Goal: Task Accomplishment & Management: Use online tool/utility

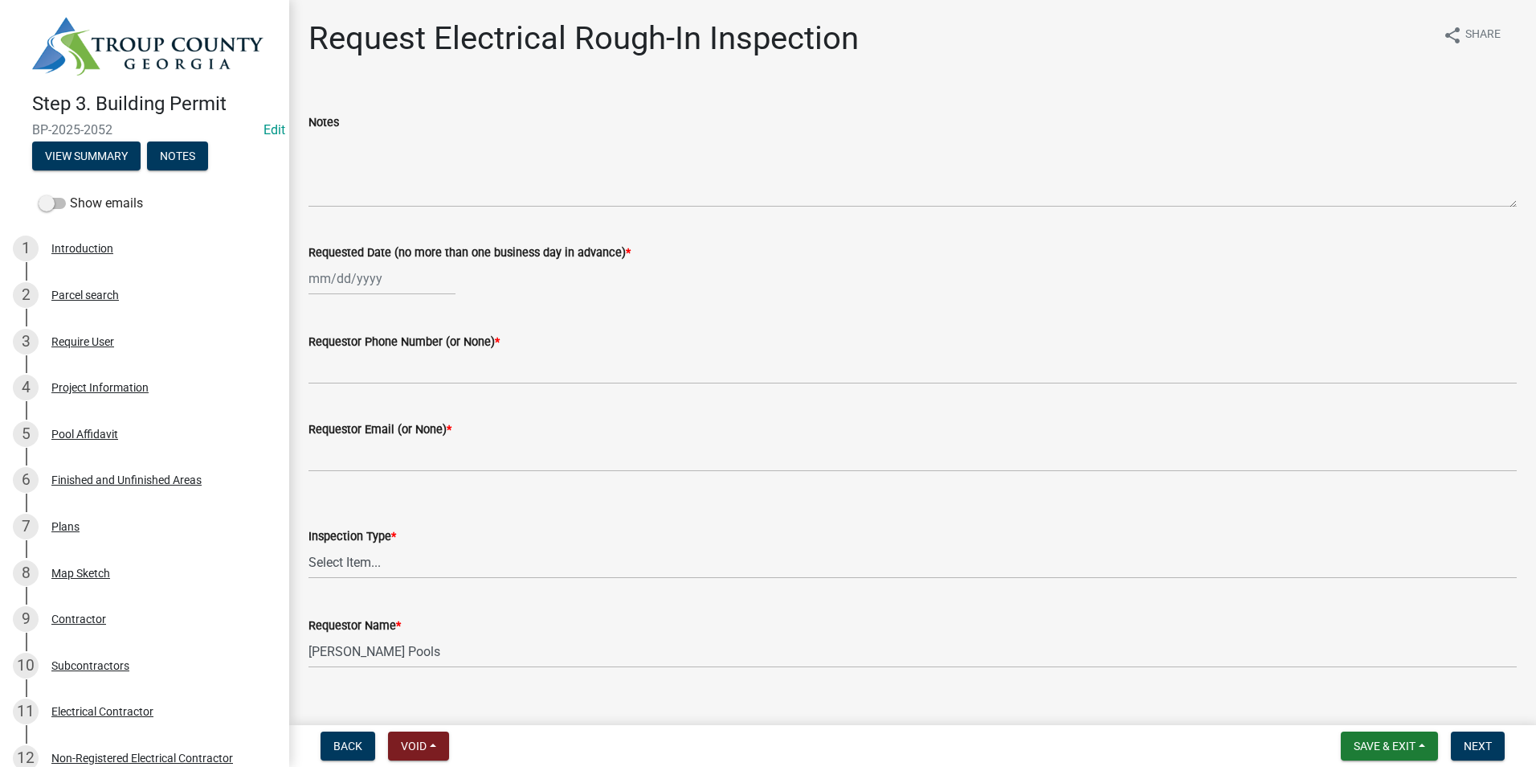
scroll to position [258, 0]
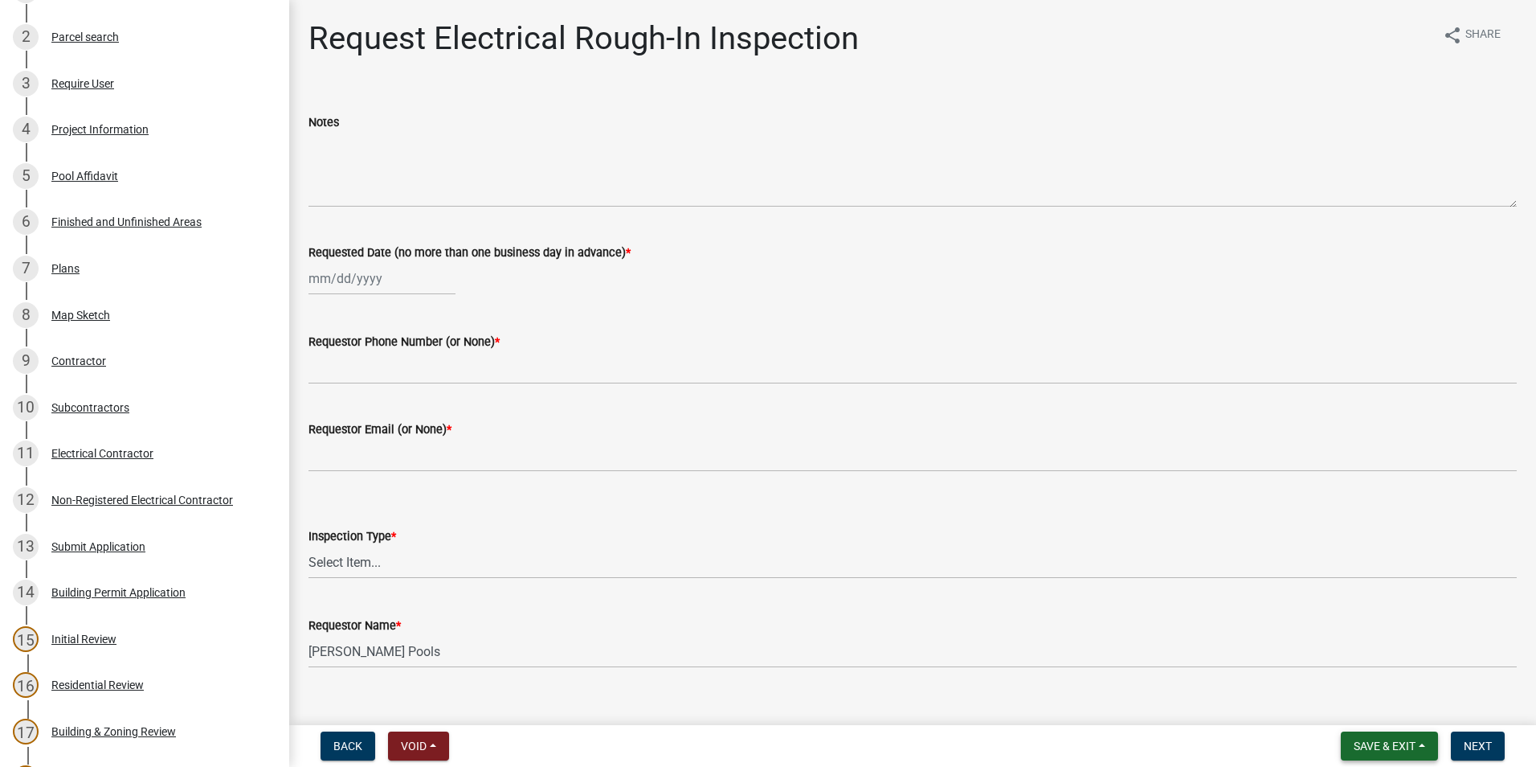
click at [1373, 747] on span "Save & Exit" at bounding box center [1385, 745] width 62 height 13
click at [1373, 711] on button "Save & Exit" at bounding box center [1374, 704] width 129 height 39
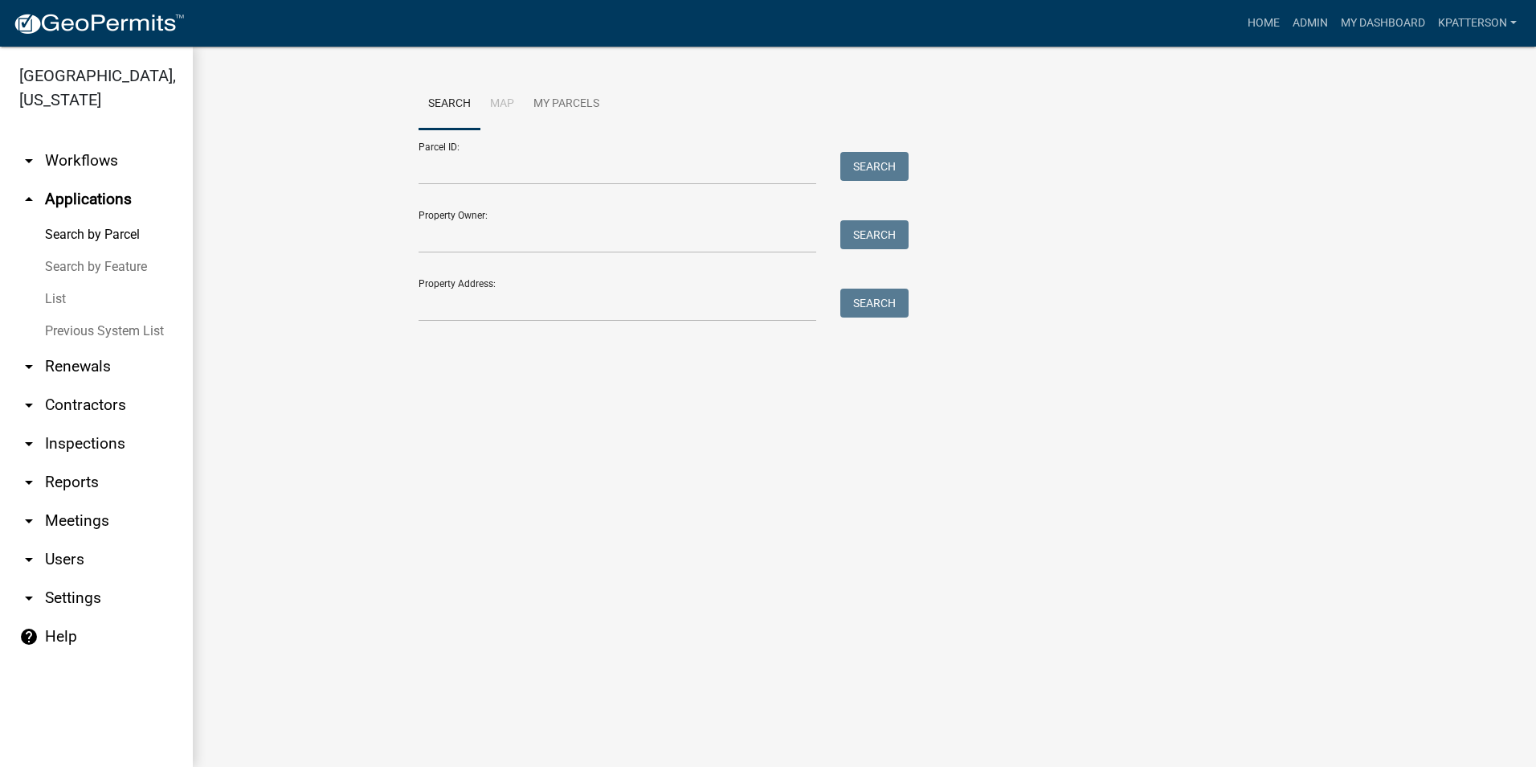
drag, startPoint x: 629, startPoint y: 451, endPoint x: 592, endPoint y: 579, distance: 133.0
click at [627, 594] on main "Search Map My Parcels Parcel ID: Search Property Owner: Search Property Address…" at bounding box center [865, 407] width 1344 height 720
drag, startPoint x: 341, startPoint y: 376, endPoint x: 1123, endPoint y: 794, distance: 887.3
click at [1123, 766] on html "Internet Explorer does NOT work with GeoPermits. Get a new browser for more sec…" at bounding box center [768, 383] width 1536 height 767
click at [101, 424] on link "arrow_drop_down Inspections" at bounding box center [96, 443] width 193 height 39
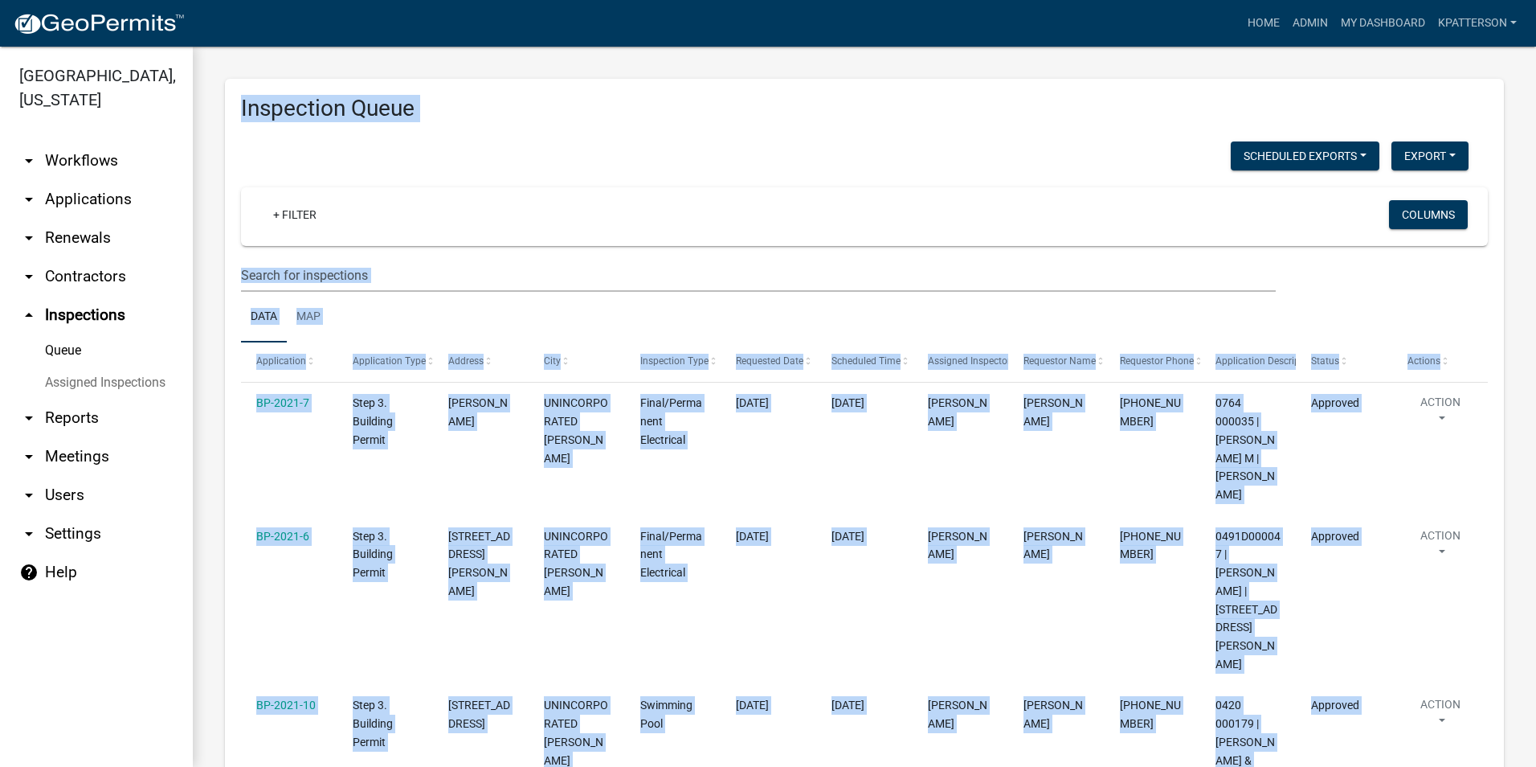
click at [612, 117] on h3 "Inspection Queue" at bounding box center [864, 108] width 1247 height 27
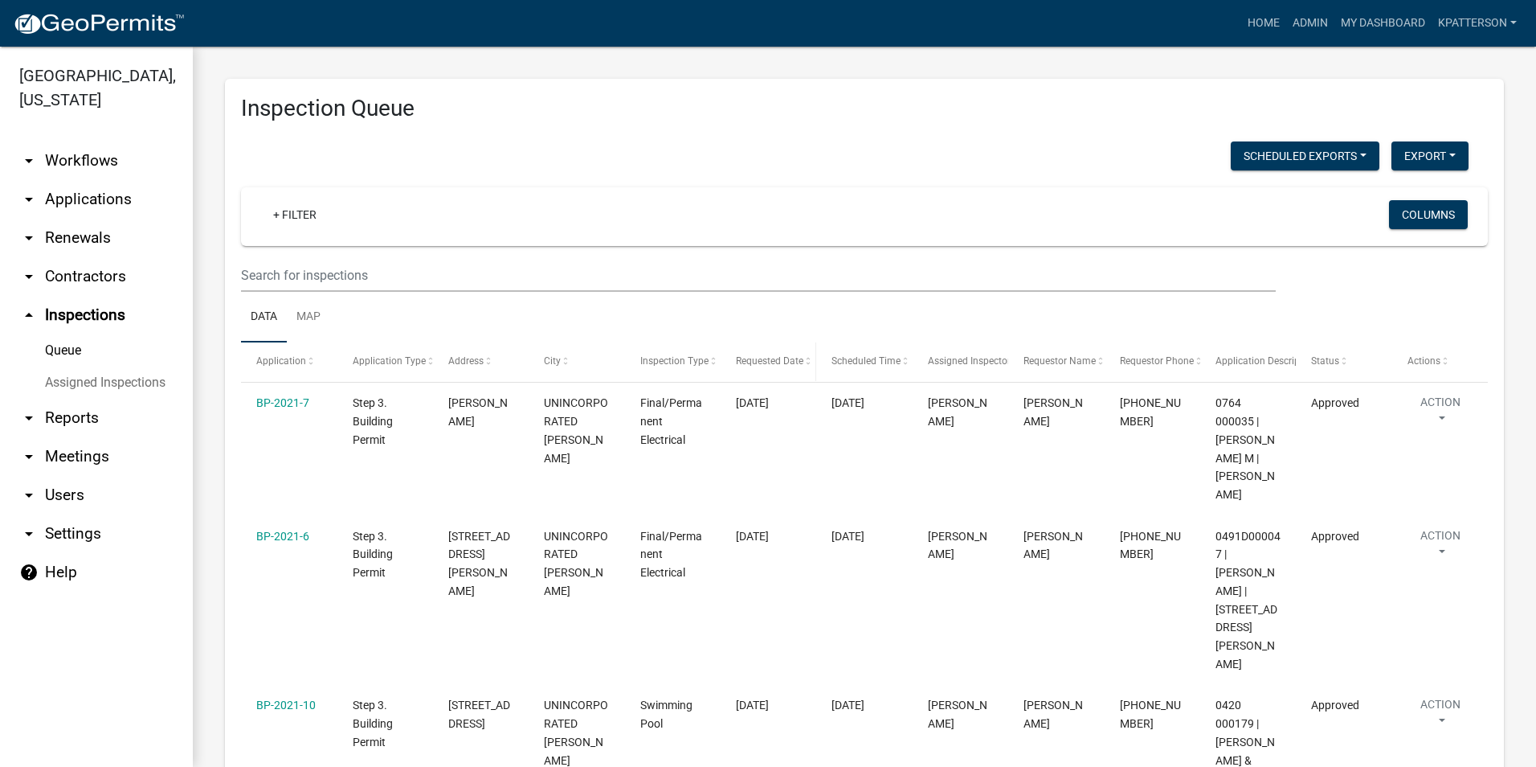
click at [795, 366] on div "Requested Date" at bounding box center [768, 362] width 65 height 16
click at [775, 362] on span "Requested Date" at bounding box center [770, 360] width 68 height 11
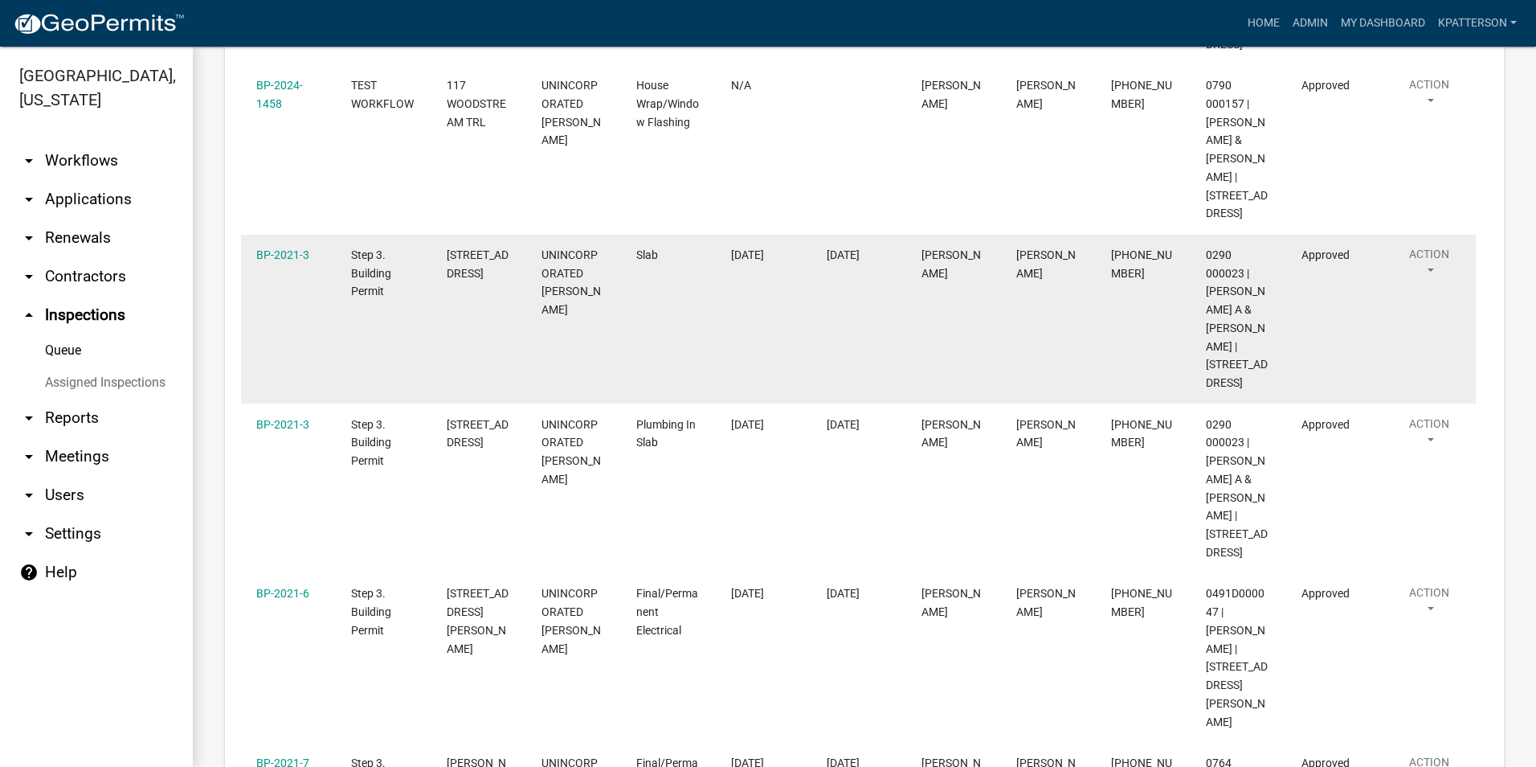
scroll to position [402, 0]
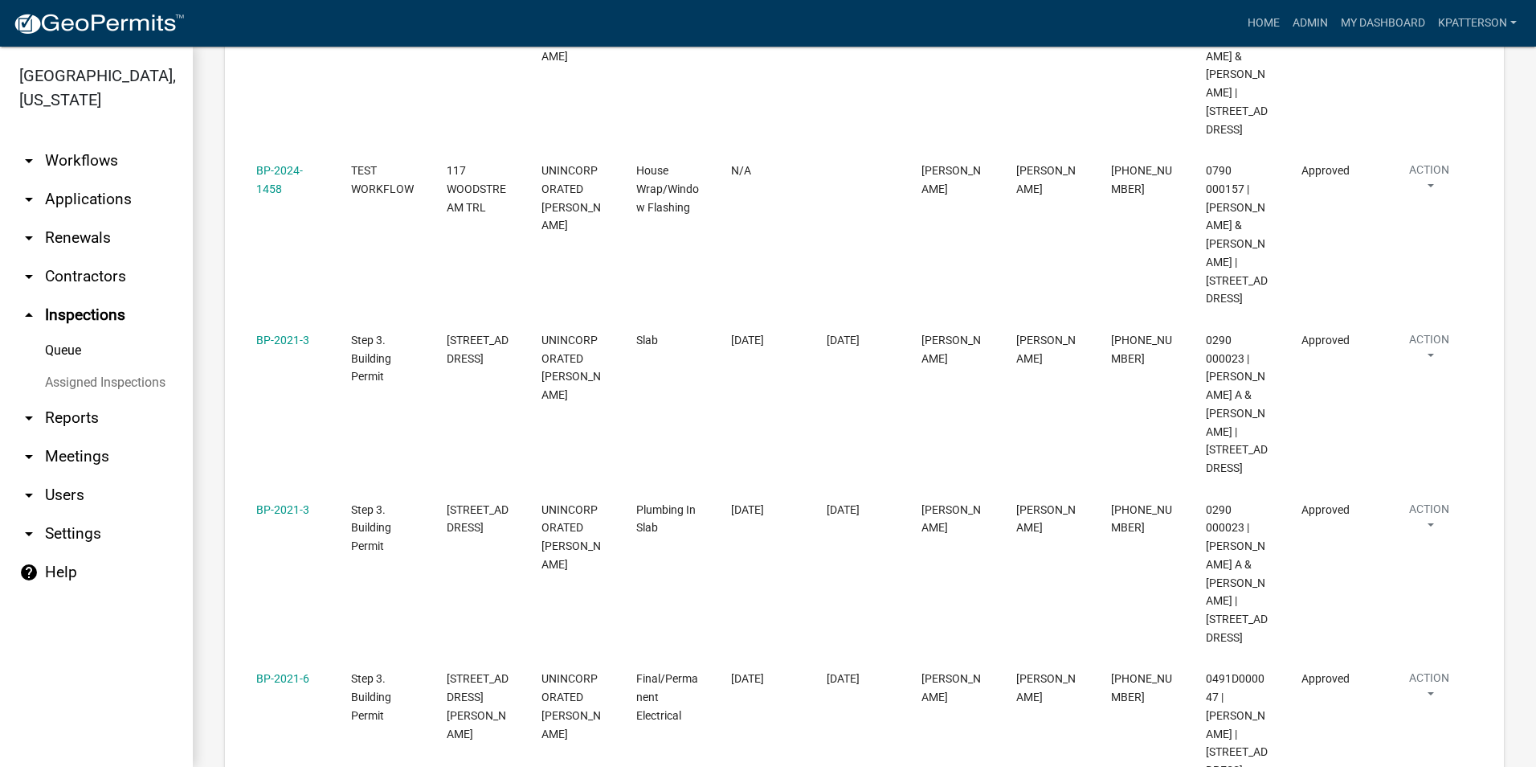
click at [55, 186] on link "arrow_drop_down Applications" at bounding box center [96, 199] width 193 height 39
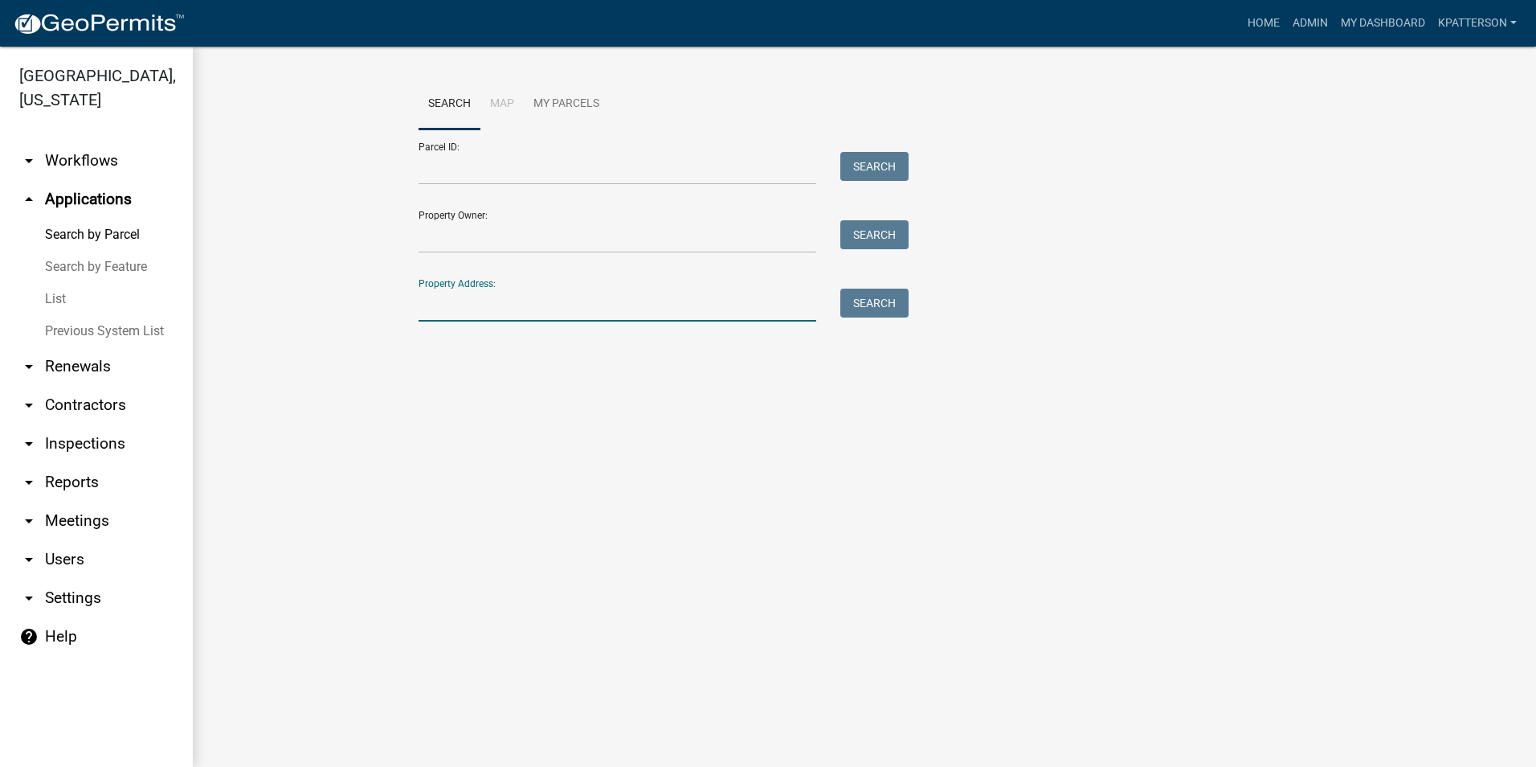
click at [460, 308] on input "Property Address:" at bounding box center [618, 304] width 398 height 33
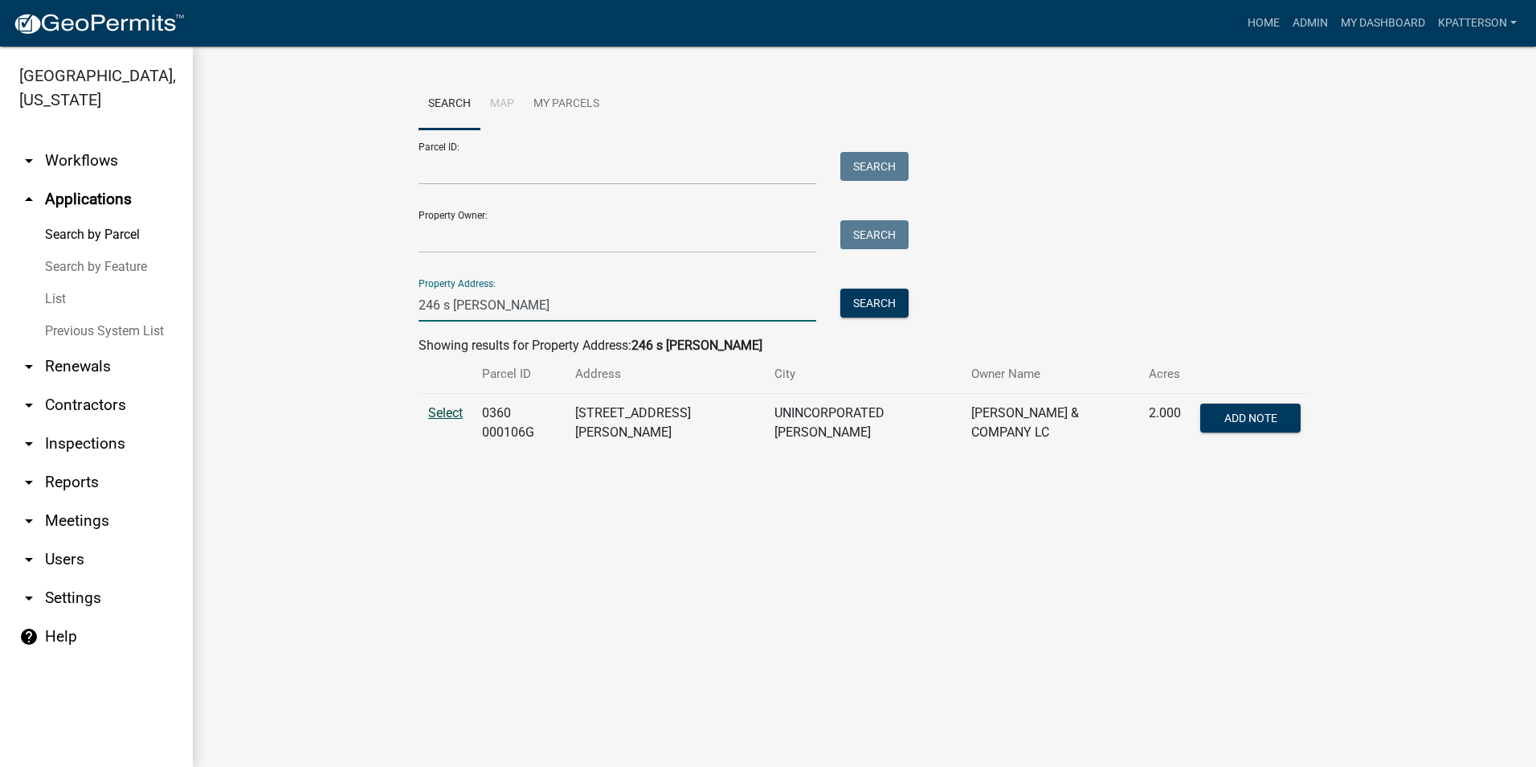
type input "246 s [PERSON_NAME]"
click at [438, 411] on span "Select" at bounding box center [445, 412] width 35 height 15
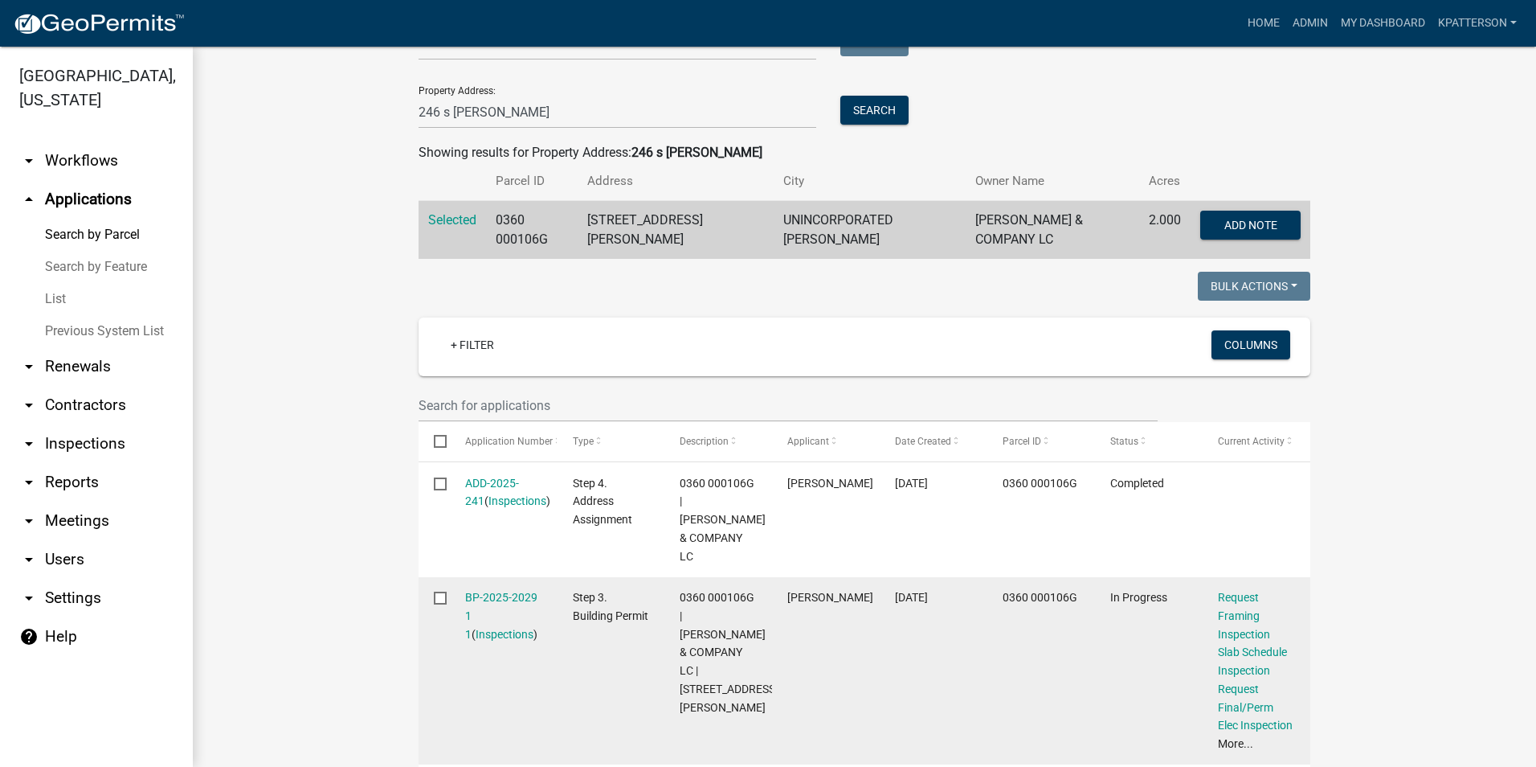
scroll to position [241, 0]
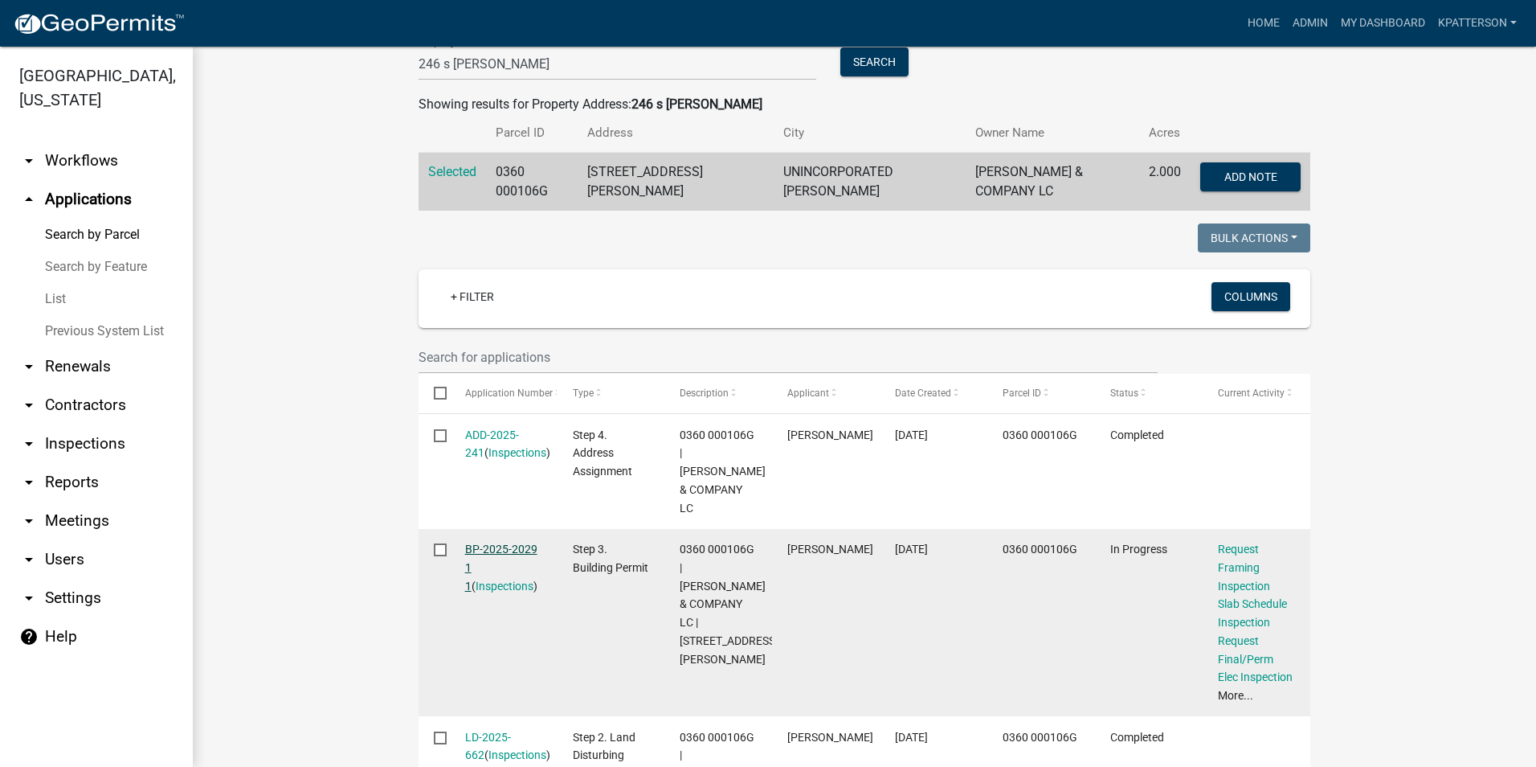
click at [487, 542] on link "BP-2025-2029 1 1" at bounding box center [501, 567] width 72 height 50
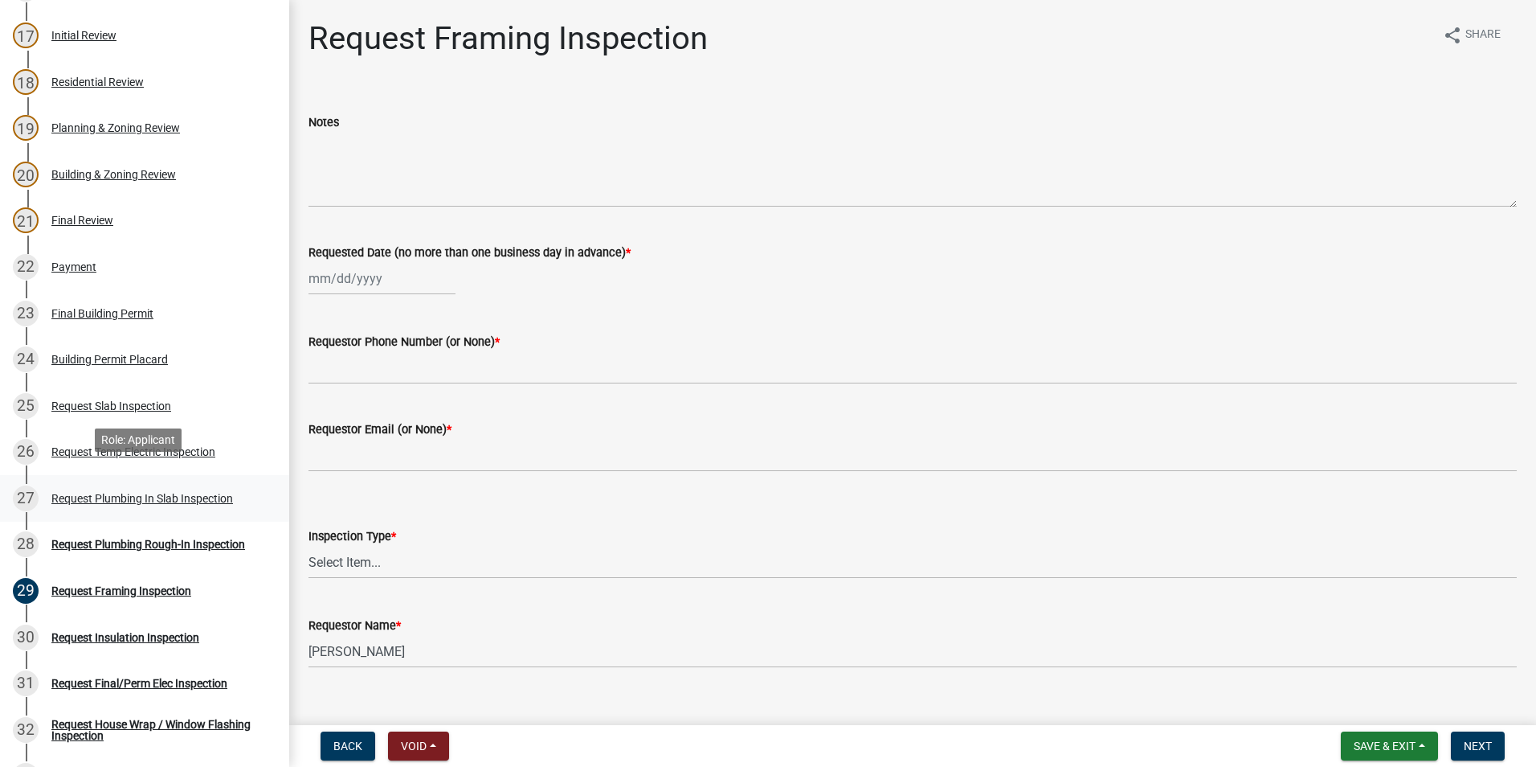
scroll to position [964, 0]
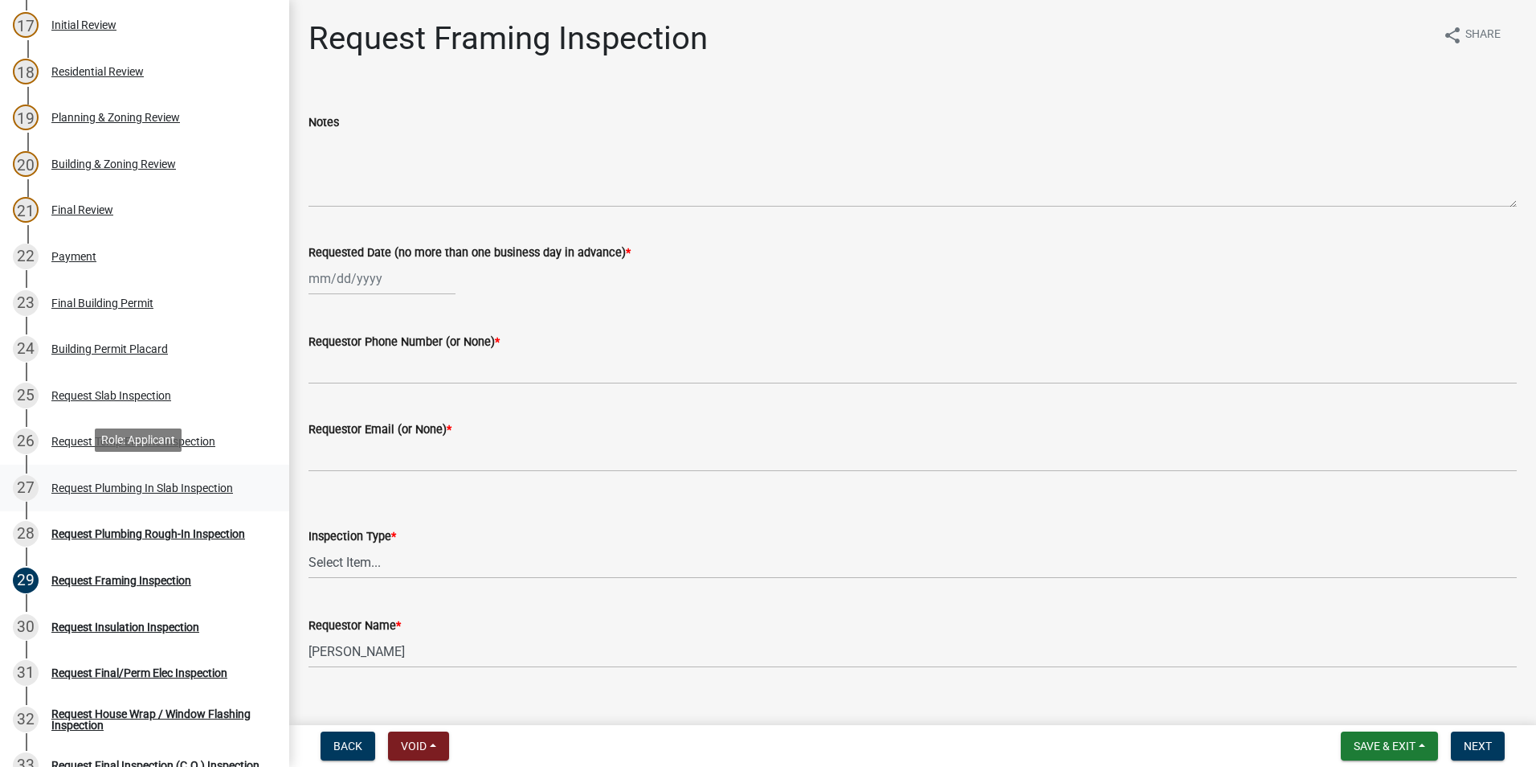
click at [176, 477] on div "27 Request Plumbing In Slab Inspection" at bounding box center [138, 488] width 251 height 26
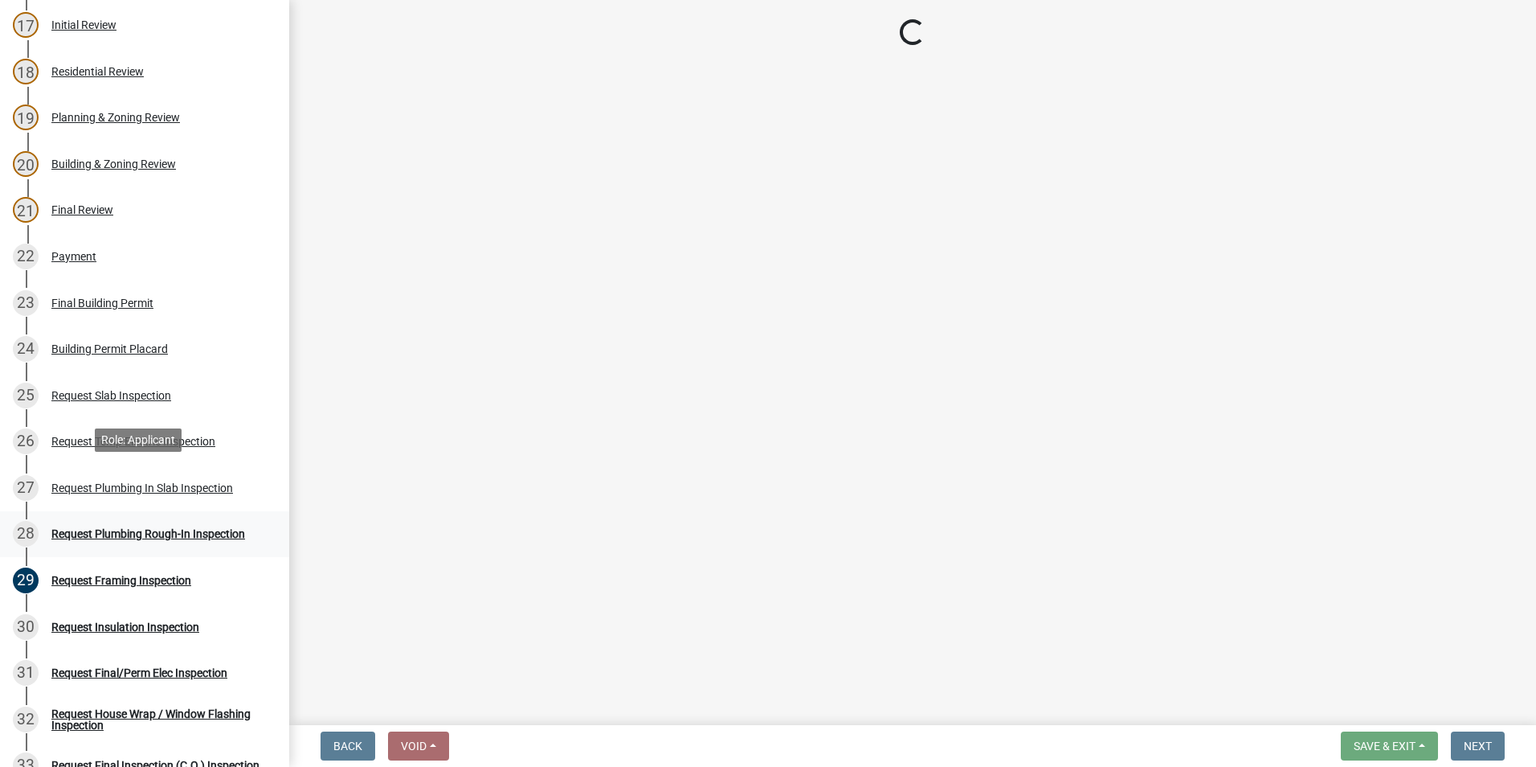
select select "0ba09e3c-889e-4090-ba6e-bf435437813b"
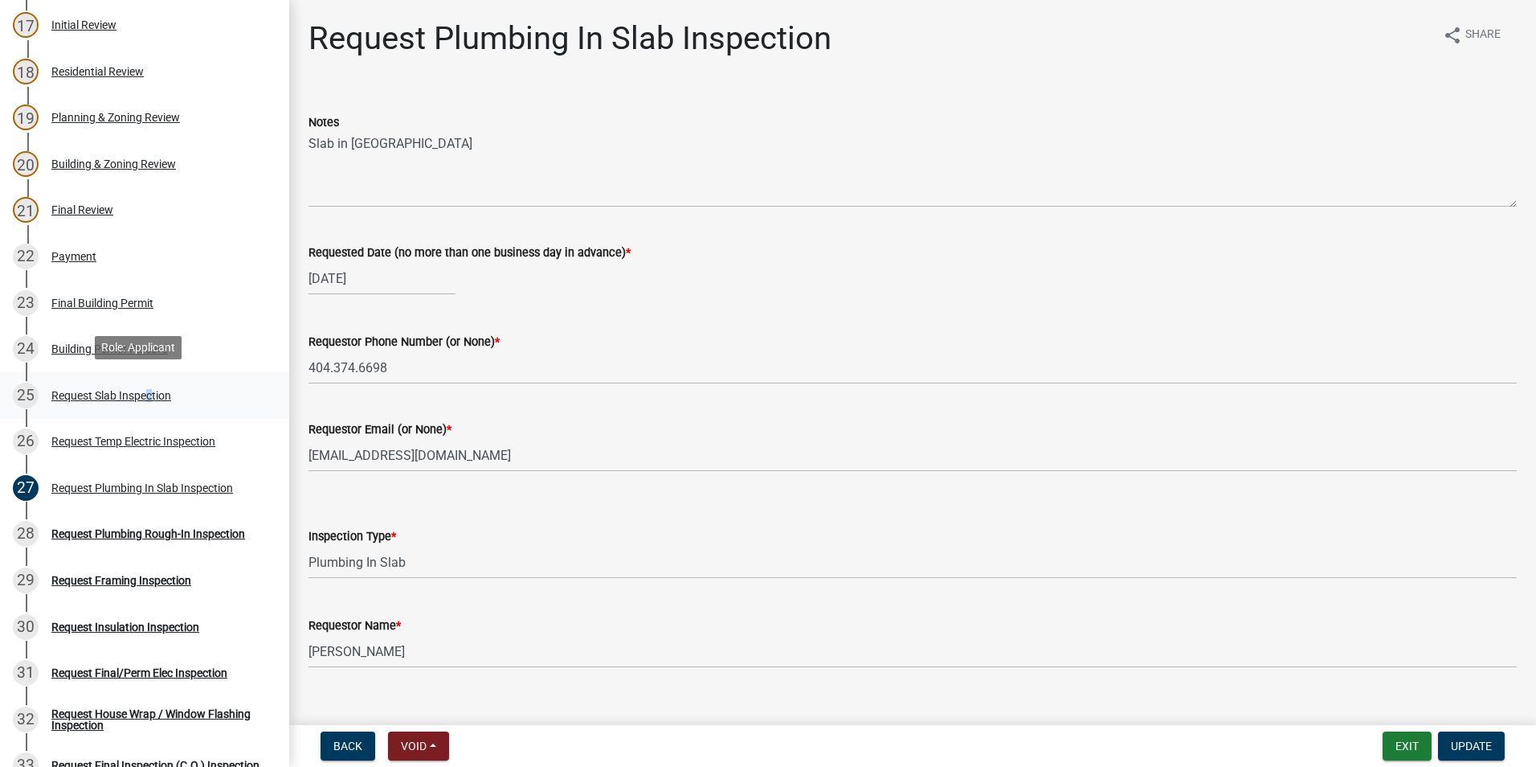
click at [141, 390] on div "Request Slab Inspection" at bounding box center [111, 395] width 120 height 11
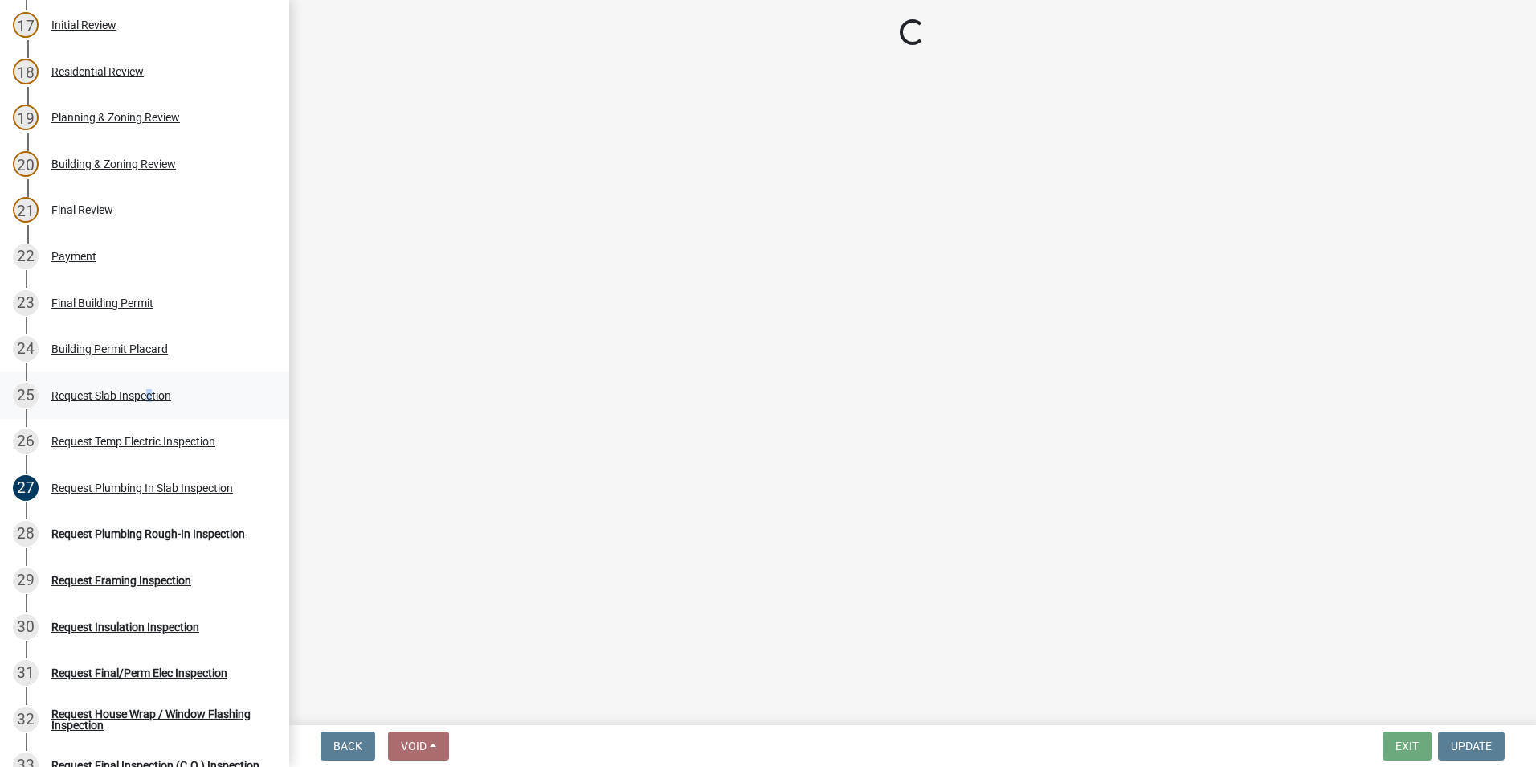
select select "ab79e0bf-6fbf-48c6-834d-2adc4864fc5e"
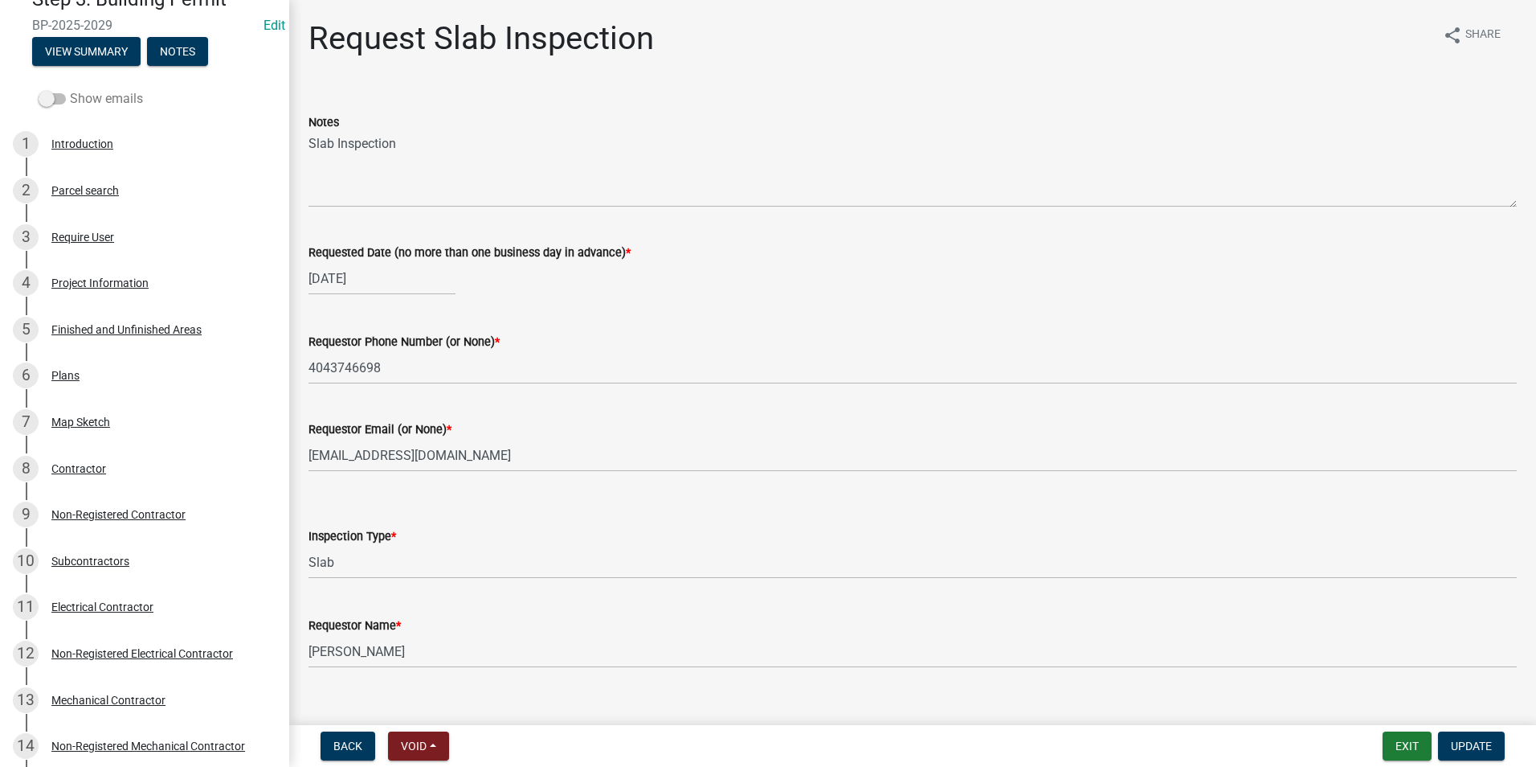
scroll to position [0, 0]
